Goal: Communication & Community: Answer question/provide support

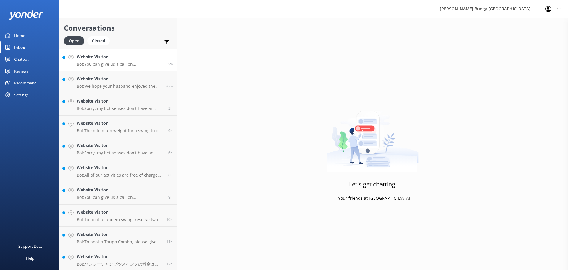
click at [138, 54] on h4 "Website Visitor" at bounding box center [120, 57] width 86 height 7
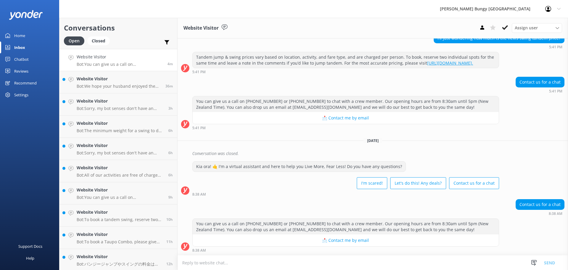
scroll to position [65, 0]
click at [355, 256] on textarea at bounding box center [373, 262] width 391 height 15
click at [112, 83] on p "Bot: We hope your husband enjoyed the experience! For the Nevis Bungy, particip…" at bounding box center [119, 85] width 84 height 5
